Goal: Navigation & Orientation: Find specific page/section

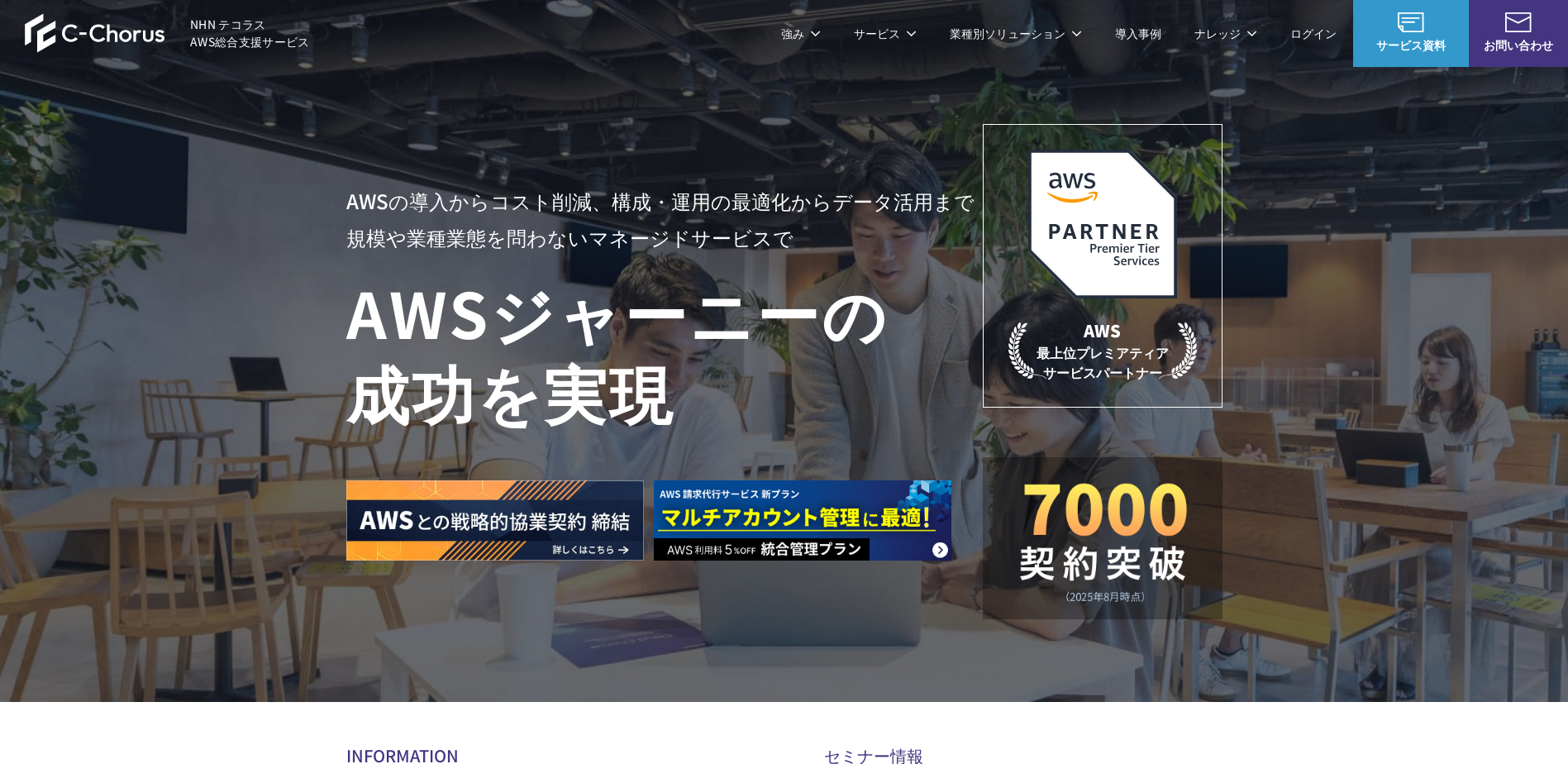
click at [105, 26] on img at bounding box center [94, 33] width 141 height 40
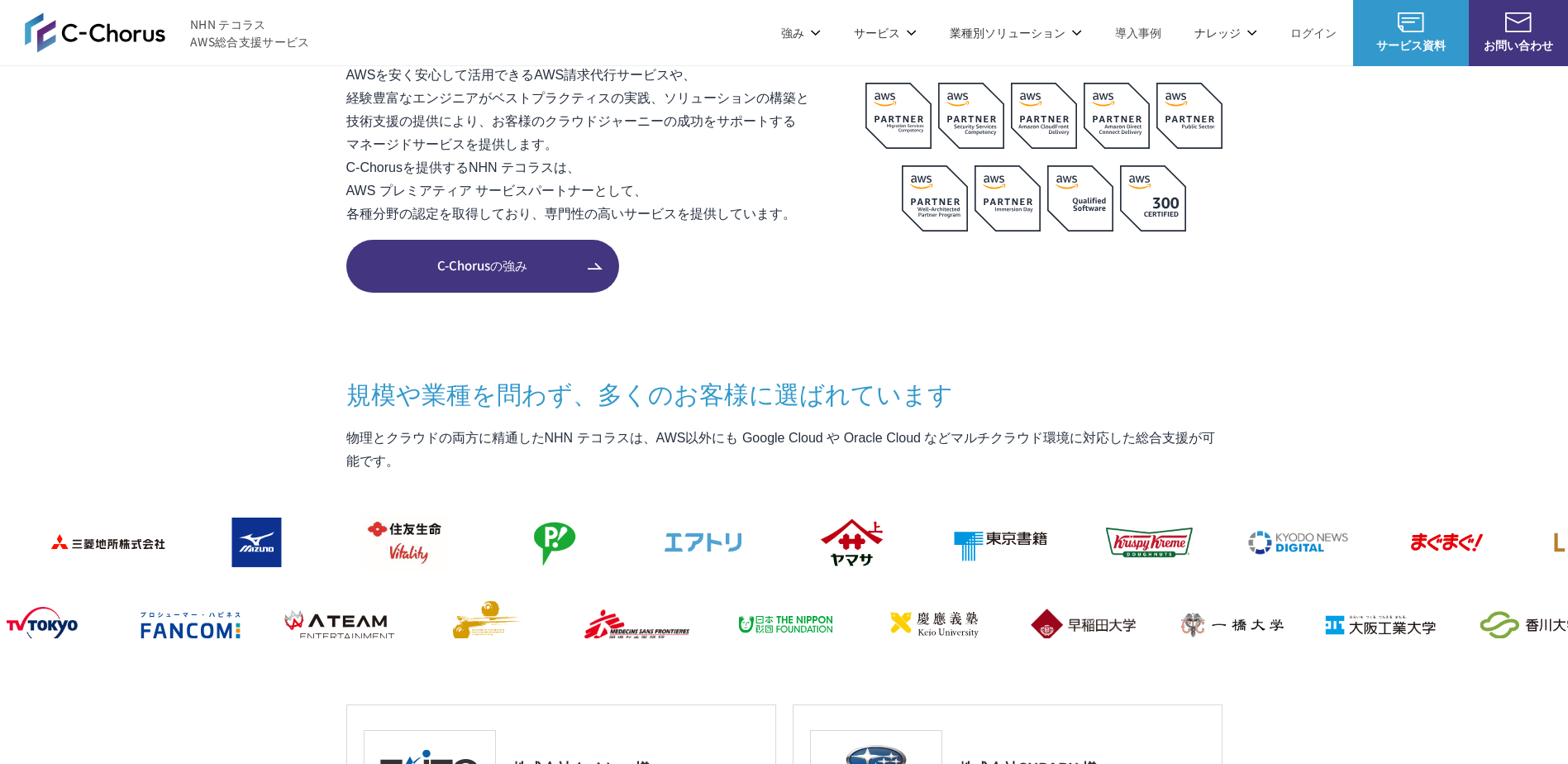
scroll to position [1406, 0]
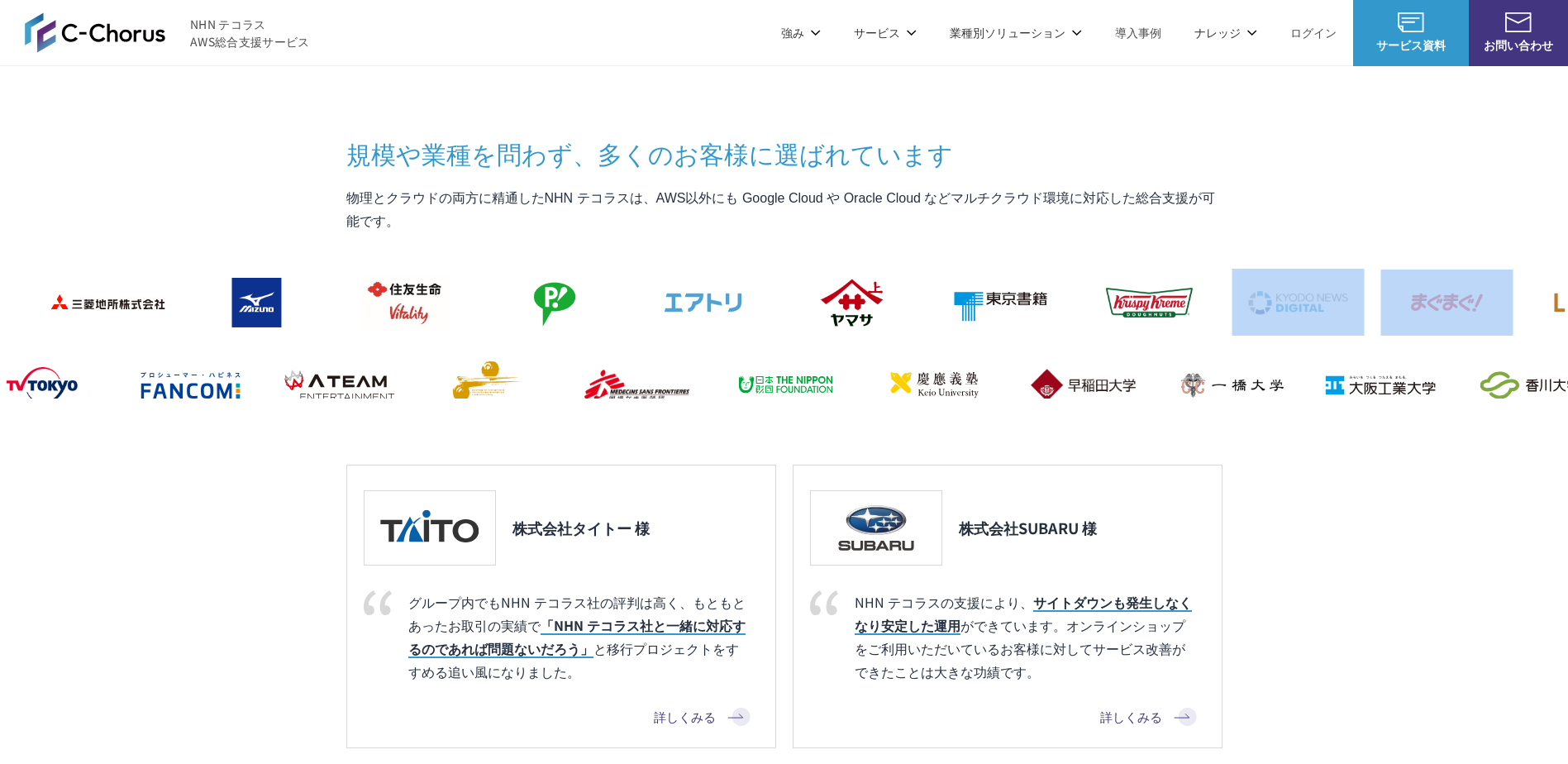
drag, startPoint x: 1082, startPoint y: 345, endPoint x: 956, endPoint y: 335, distance: 126.4
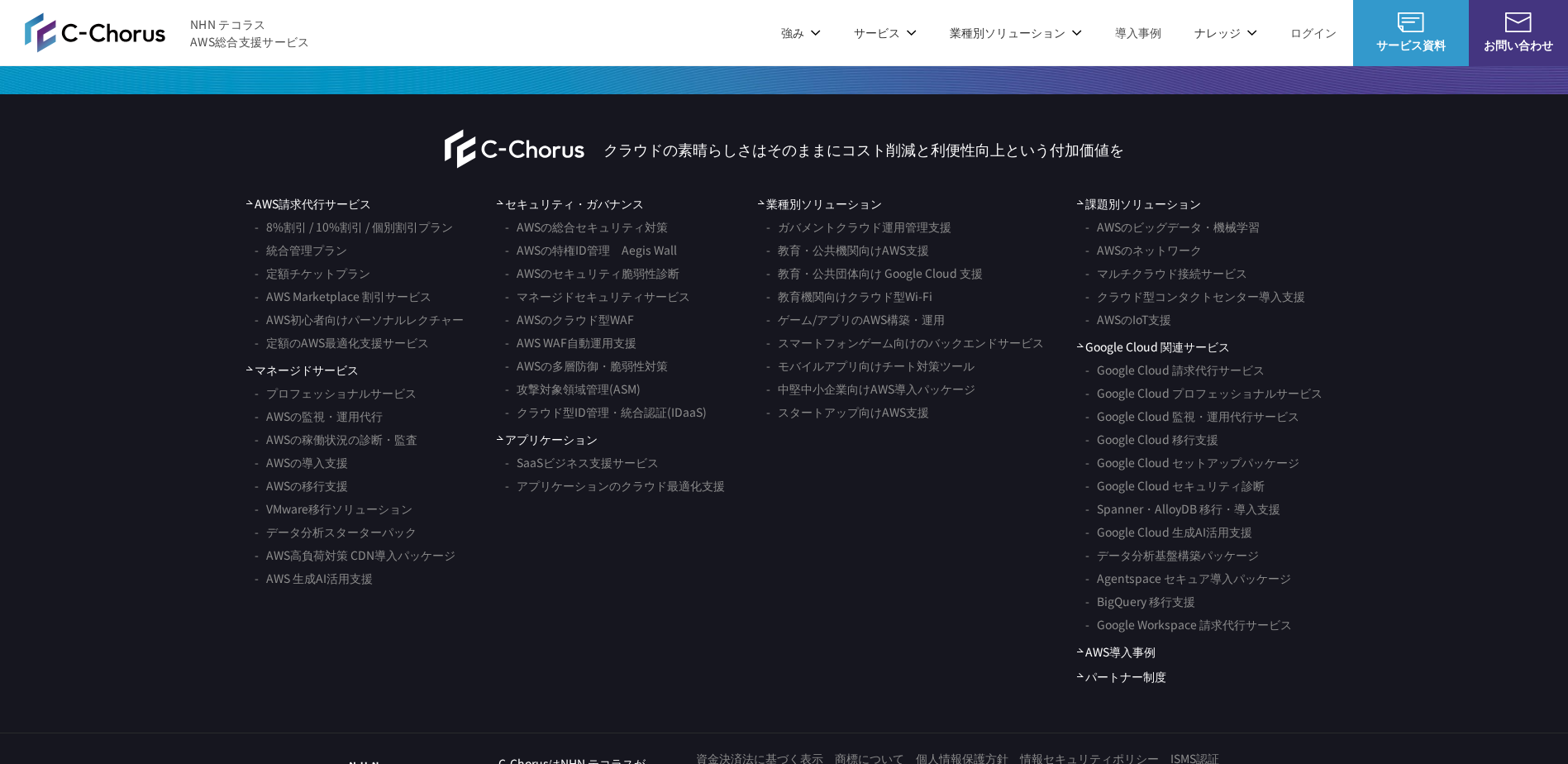
scroll to position [9665, 0]
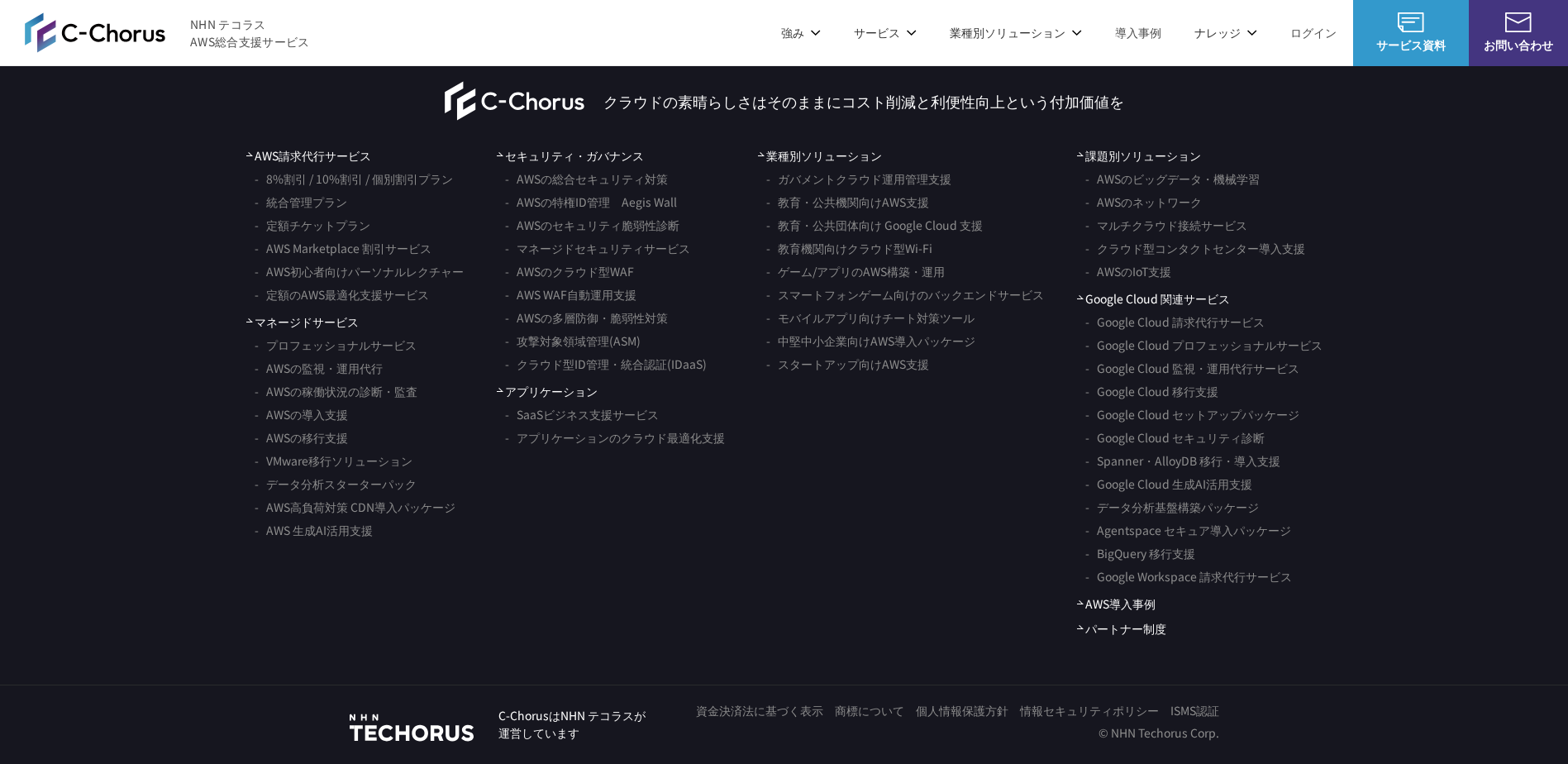
click at [761, 715] on link "資金決済法に基づく表示" at bounding box center [760, 711] width 127 height 18
